Goal: Navigation & Orientation: Find specific page/section

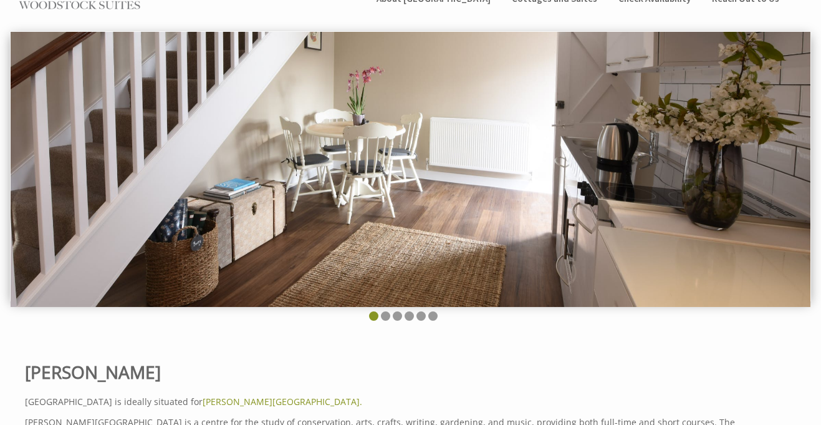
scroll to position [201, 0]
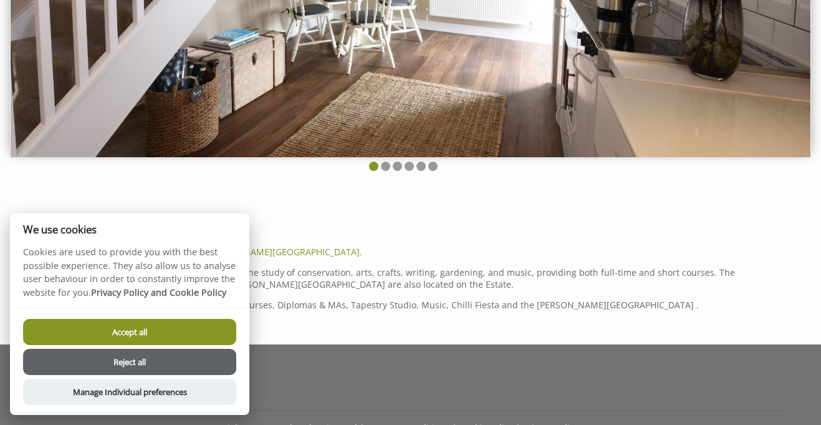
click at [143, 332] on button "Accept all" at bounding box center [129, 332] width 213 height 26
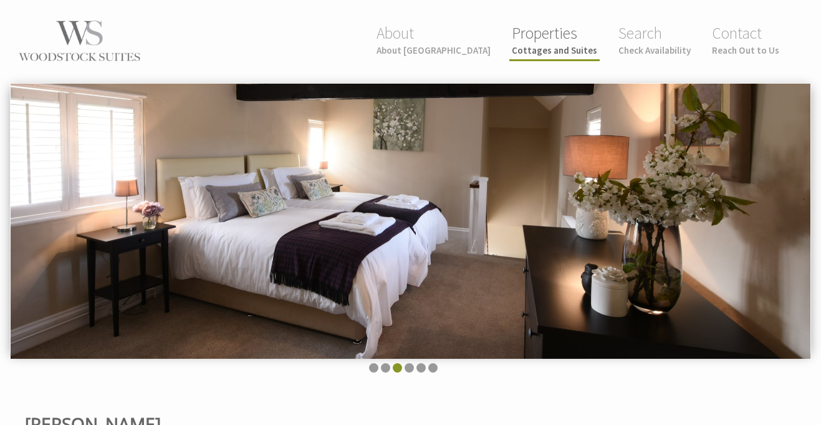
click at [578, 54] on small "Cottages and Suites" at bounding box center [554, 50] width 85 height 12
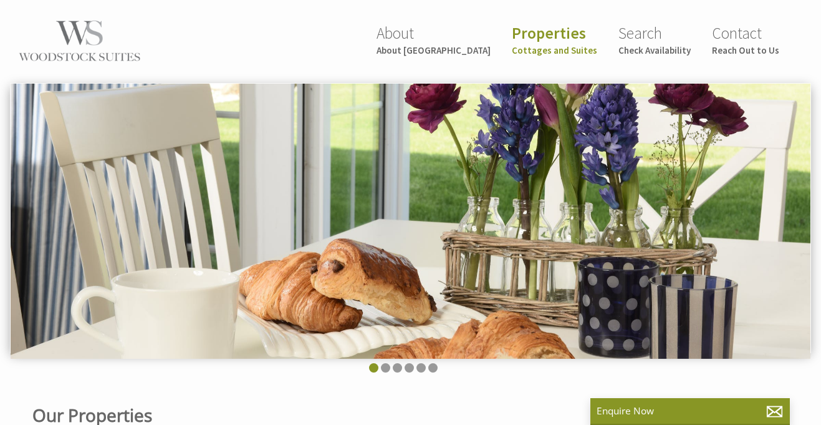
scroll to position [0, 11]
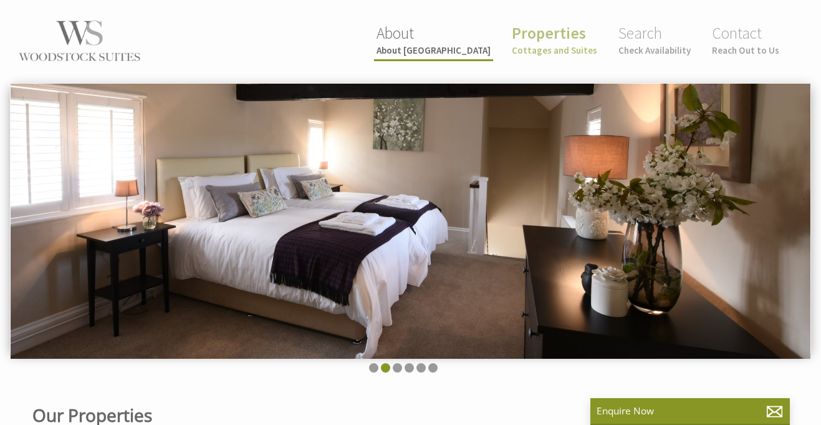
click at [490, 50] on small "About [GEOGRAPHIC_DATA]" at bounding box center [434, 50] width 114 height 12
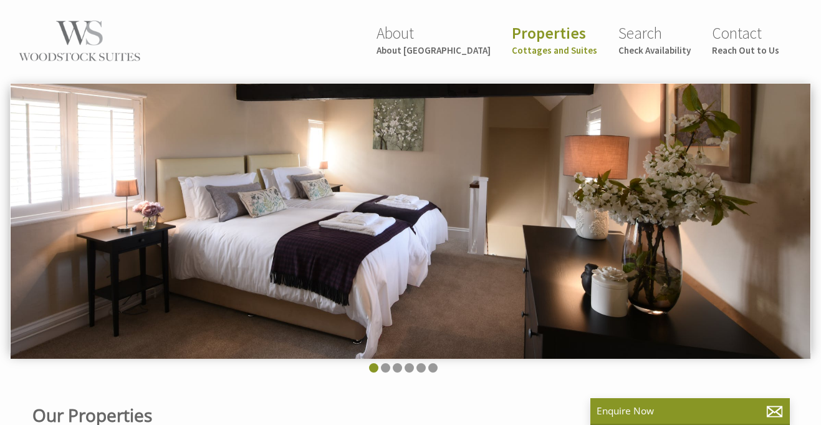
scroll to position [0, 11]
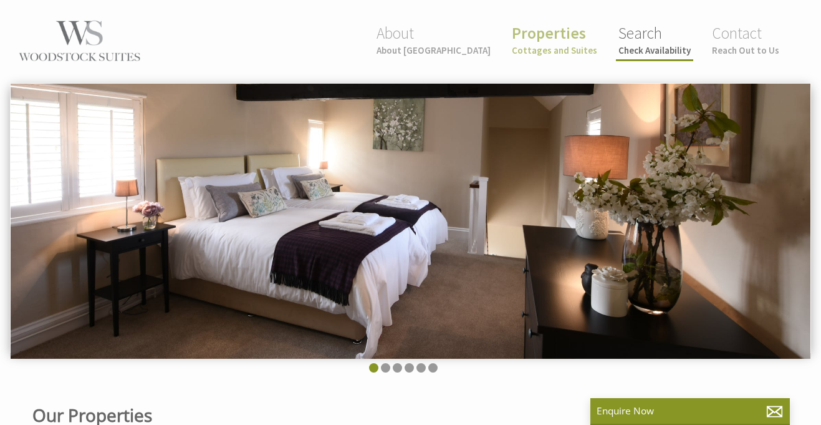
click at [648, 59] on li "Search Check Availability" at bounding box center [654, 41] width 77 height 41
click at [644, 49] on small "Check Availability" at bounding box center [654, 50] width 72 height 12
